Goal: Task Accomplishment & Management: Manage account settings

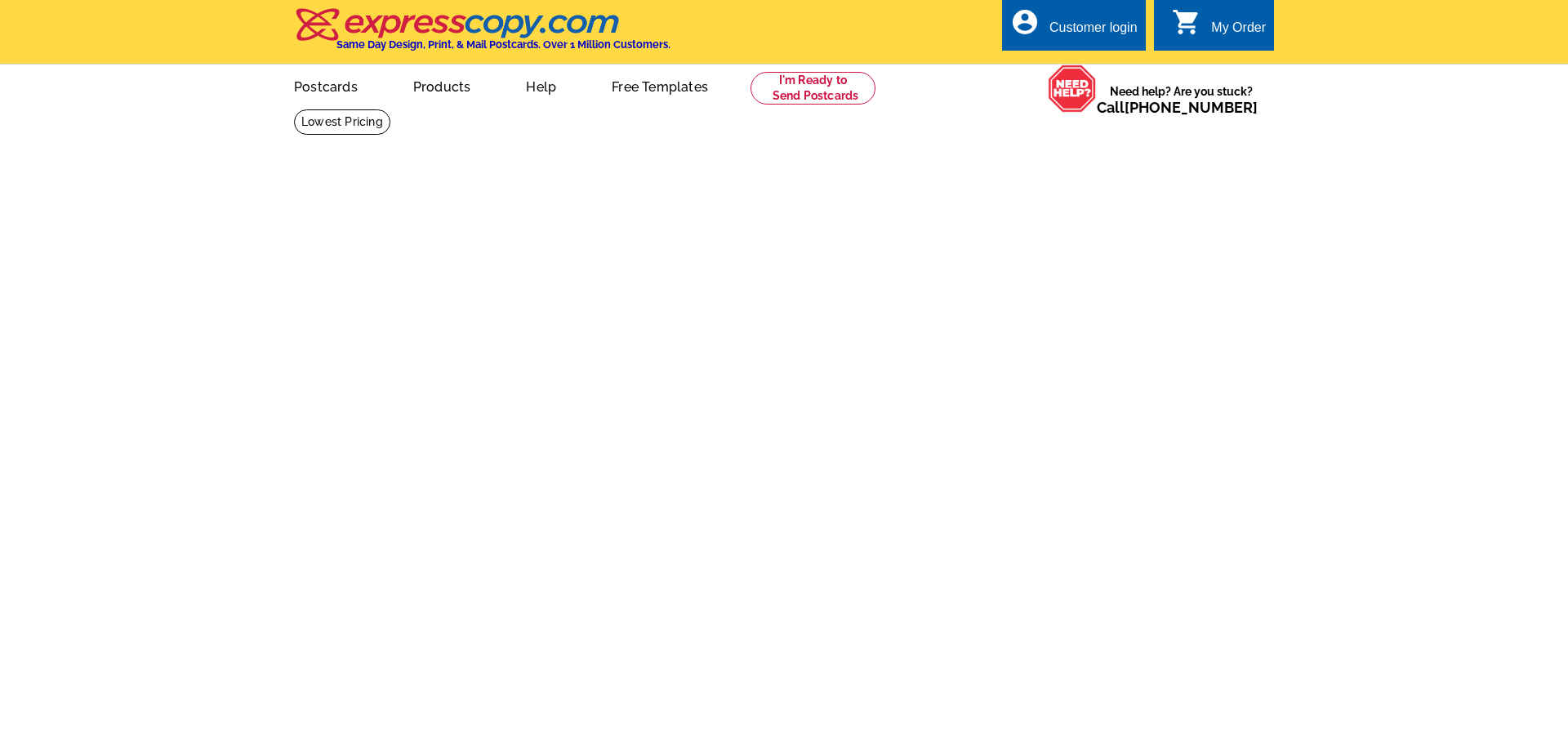
click at [1078, 26] on div "Customer login" at bounding box center [1093, 32] width 88 height 23
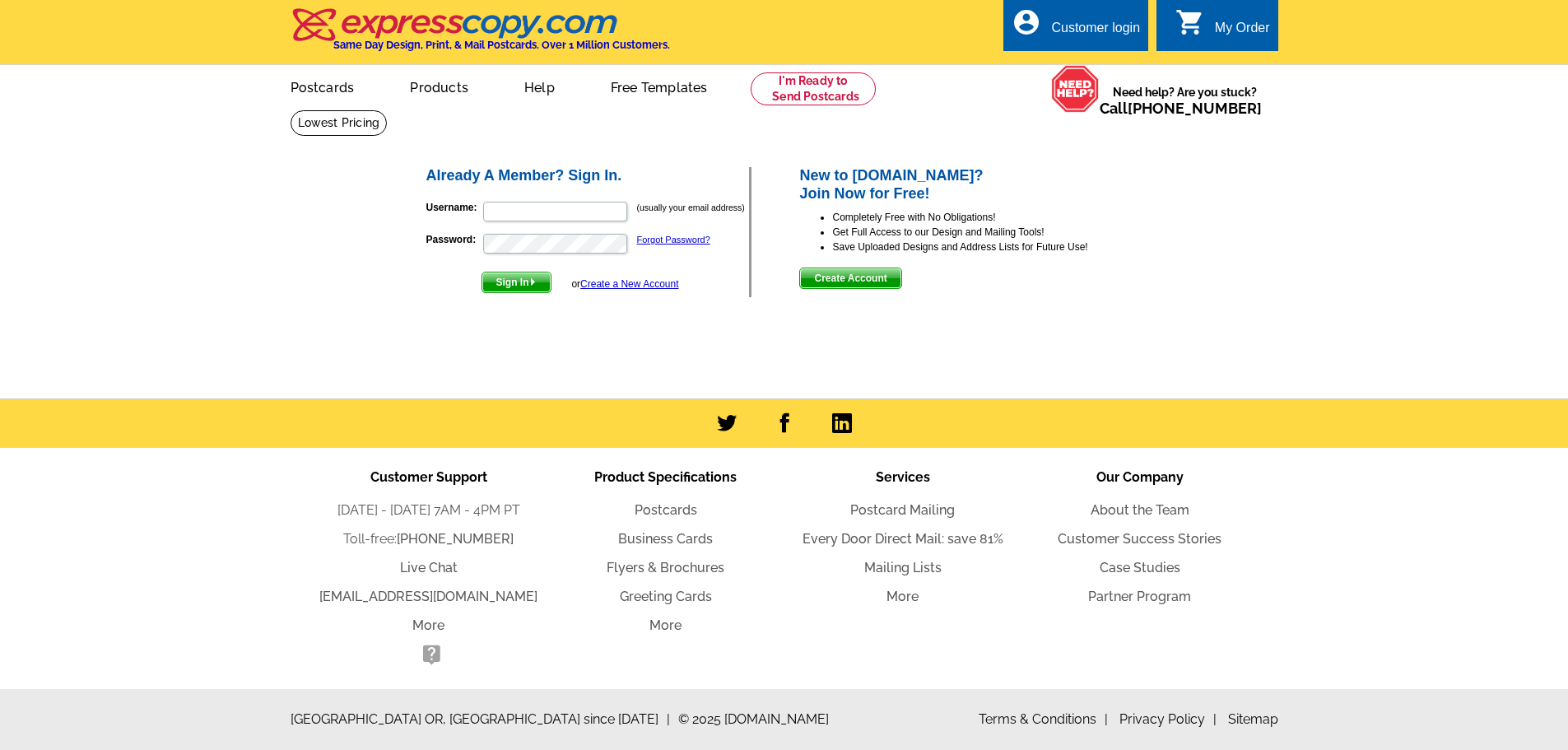
type input "erin@eliteassistance.net"
click at [518, 285] on span "Sign In" at bounding box center [517, 282] width 68 height 20
